Goal: Navigation & Orientation: Find specific page/section

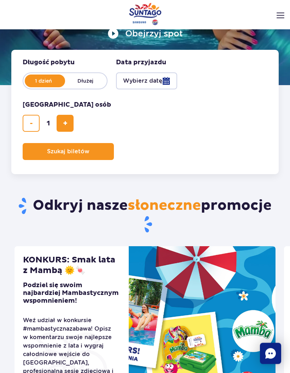
click at [278, 16] on img at bounding box center [280, 16] width 8 height 6
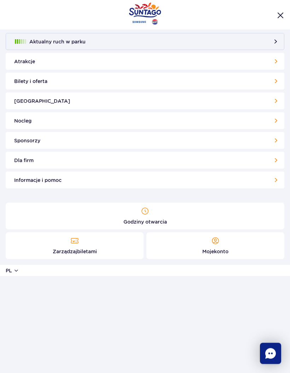
scroll to position [137, 0]
click at [274, 102] on link "[GEOGRAPHIC_DATA]" at bounding box center [145, 101] width 279 height 17
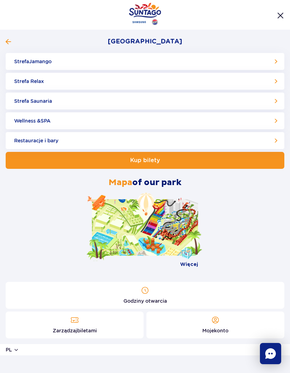
click at [173, 82] on link "Strefa Relax" at bounding box center [145, 81] width 279 height 17
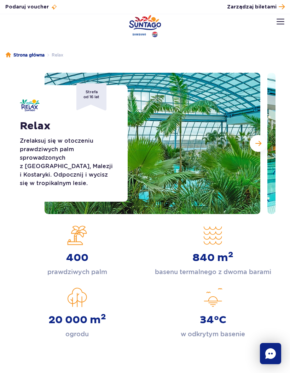
click at [259, 144] on span "Następny slajd" at bounding box center [258, 143] width 6 height 6
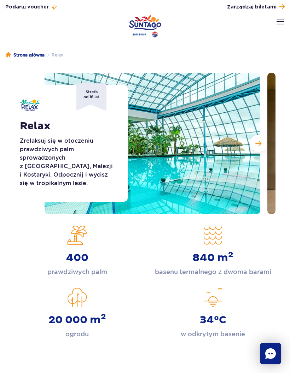
click at [262, 145] on button "Następny slajd" at bounding box center [258, 143] width 17 height 17
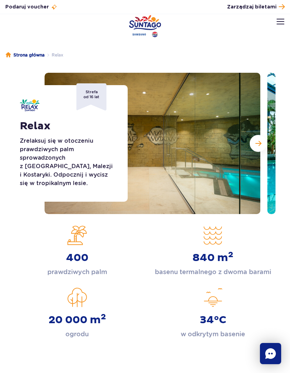
click at [261, 142] on span "Następny slajd" at bounding box center [258, 143] width 6 height 6
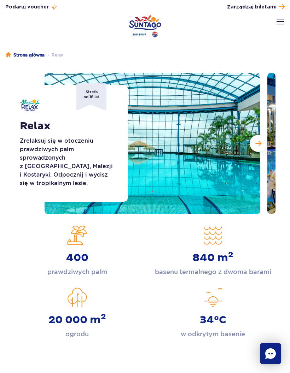
click at [260, 141] on span "Następny slajd" at bounding box center [258, 143] width 6 height 6
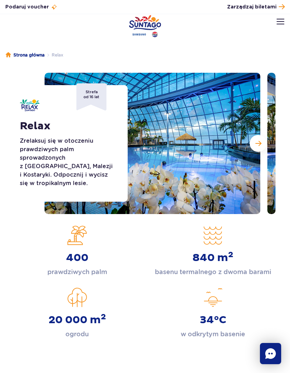
click at [257, 138] on button "Następny slajd" at bounding box center [258, 143] width 17 height 17
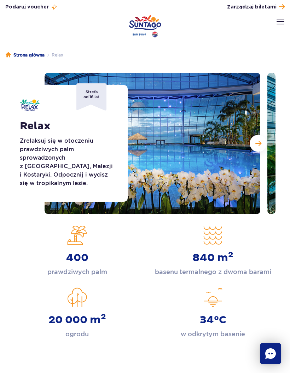
click at [258, 143] on span "Następny slajd" at bounding box center [258, 143] width 6 height 6
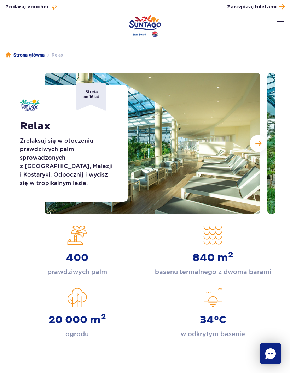
click at [261, 142] on span "Następny slajd" at bounding box center [258, 143] width 6 height 6
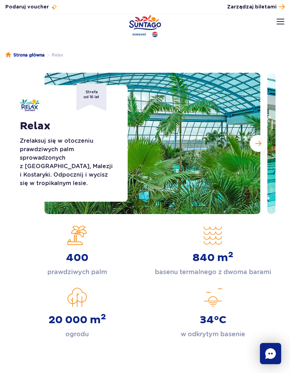
click at [259, 140] on button "Następny slajd" at bounding box center [258, 143] width 17 height 17
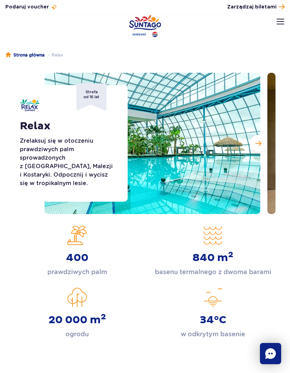
click at [259, 141] on span "Następny slajd" at bounding box center [258, 143] width 6 height 6
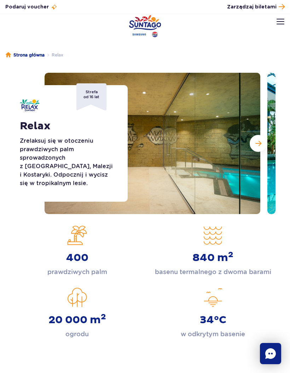
click at [259, 140] on span "Następny slajd" at bounding box center [258, 143] width 6 height 6
